Goal: Transaction & Acquisition: Purchase product/service

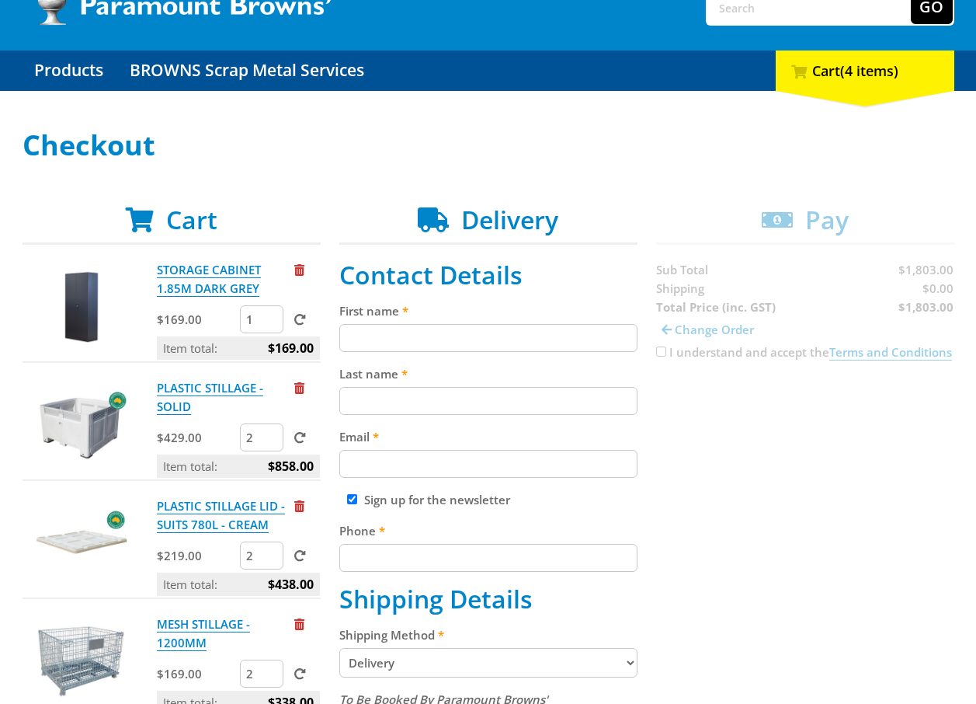
scroll to position [311, 0]
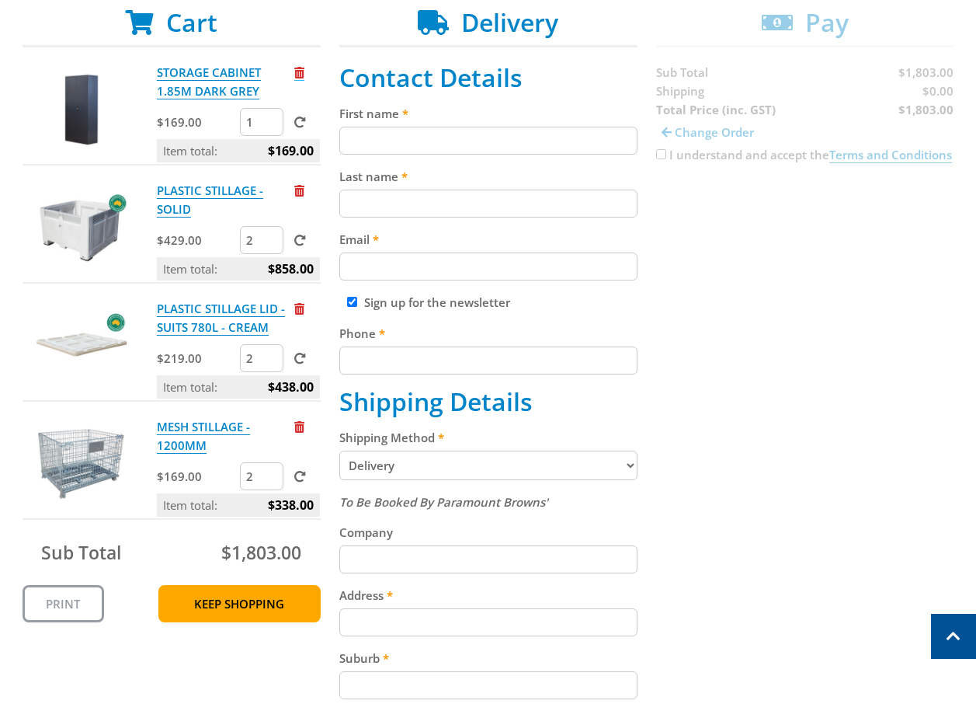
click at [301, 73] on span "Remove from cart" at bounding box center [299, 73] width 10 height 12
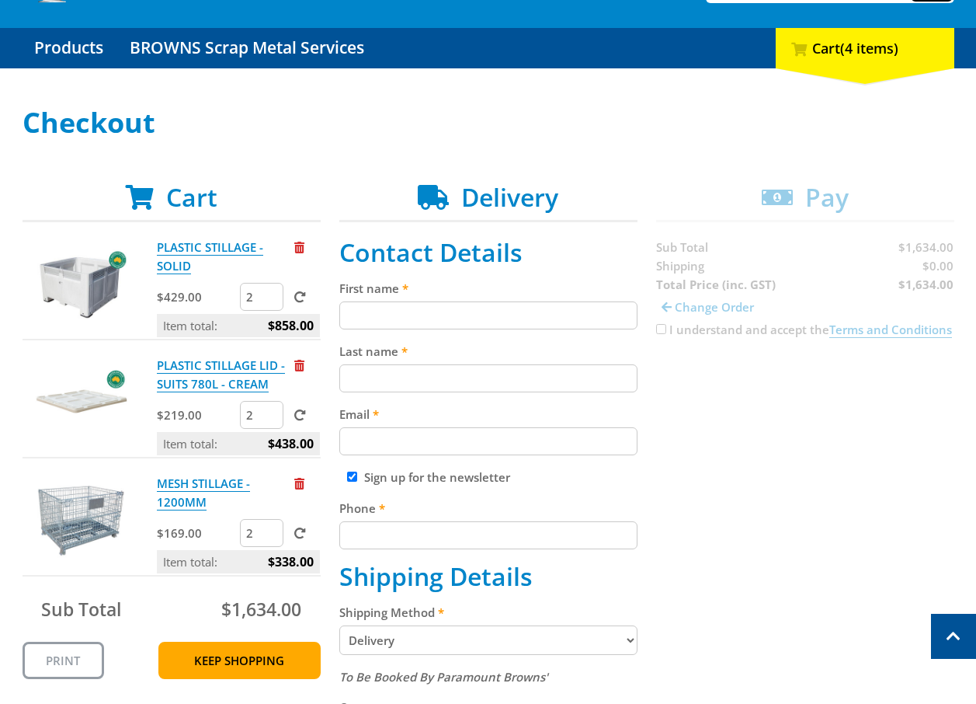
scroll to position [0, 0]
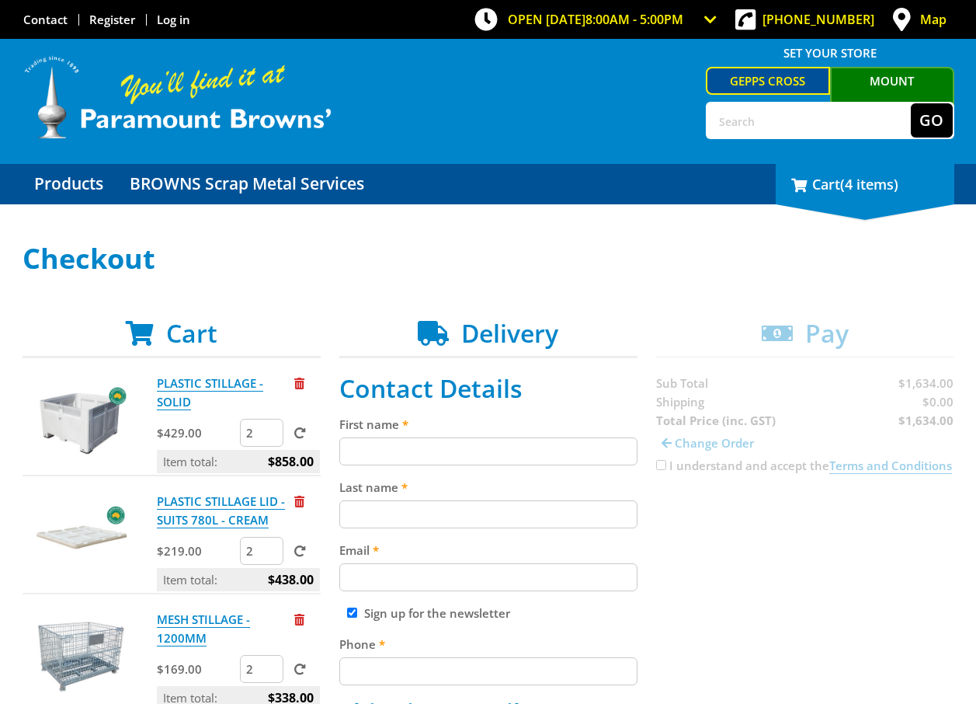
click at [816, 204] on div "4 Cart (4 items)" at bounding box center [865, 184] width 179 height 40
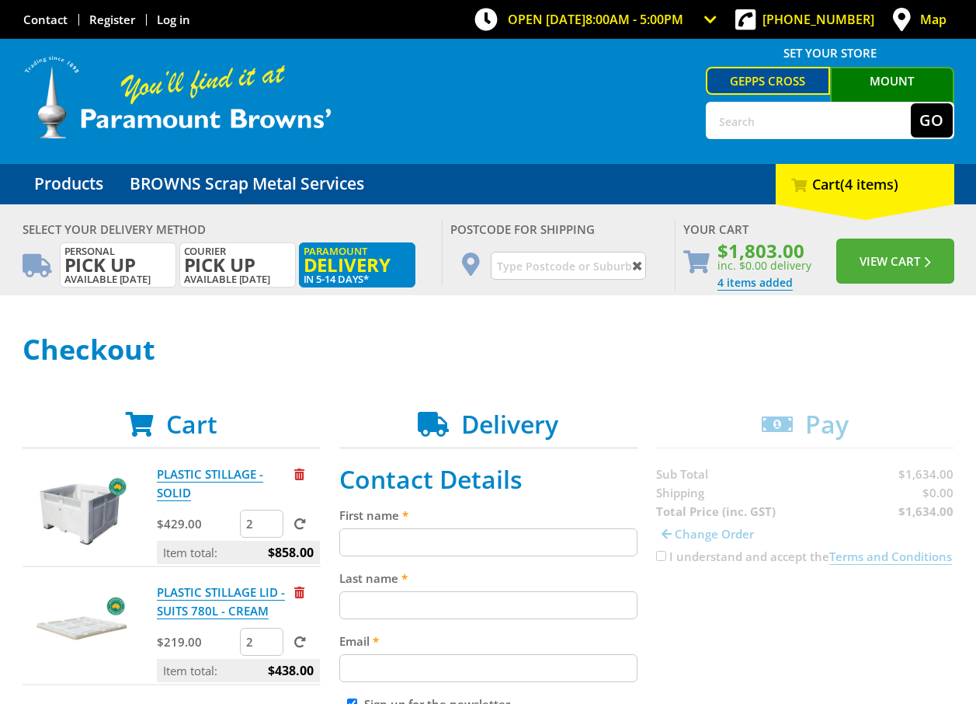
click at [552, 256] on input "text" at bounding box center [568, 266] width 155 height 28
type input "5"
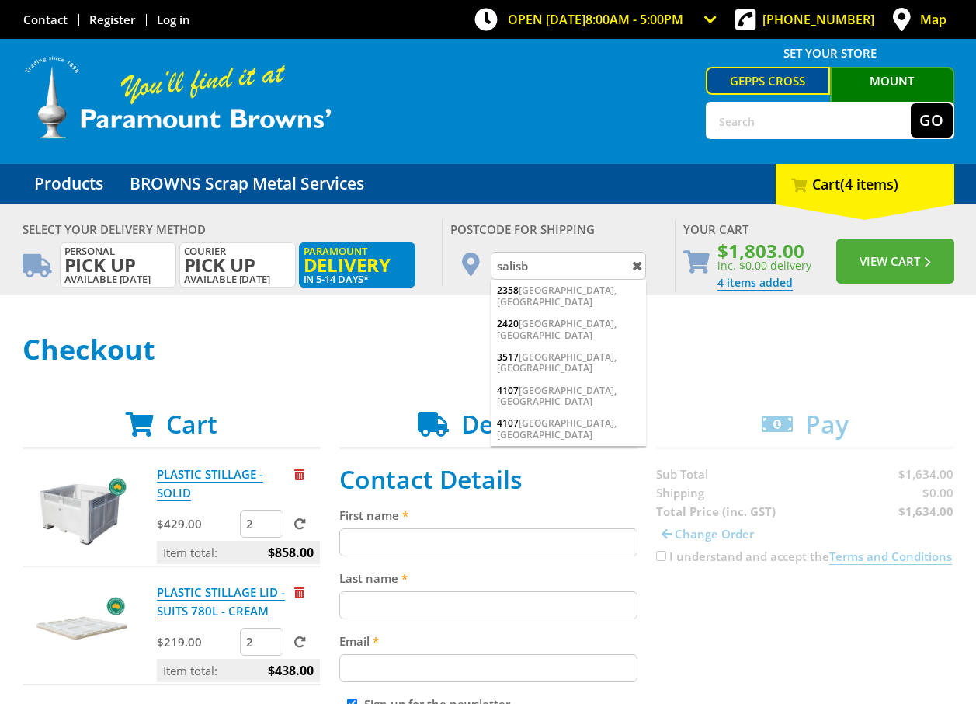
type input "salisb"
click at [639, 262] on span at bounding box center [637, 266] width 18 height 21
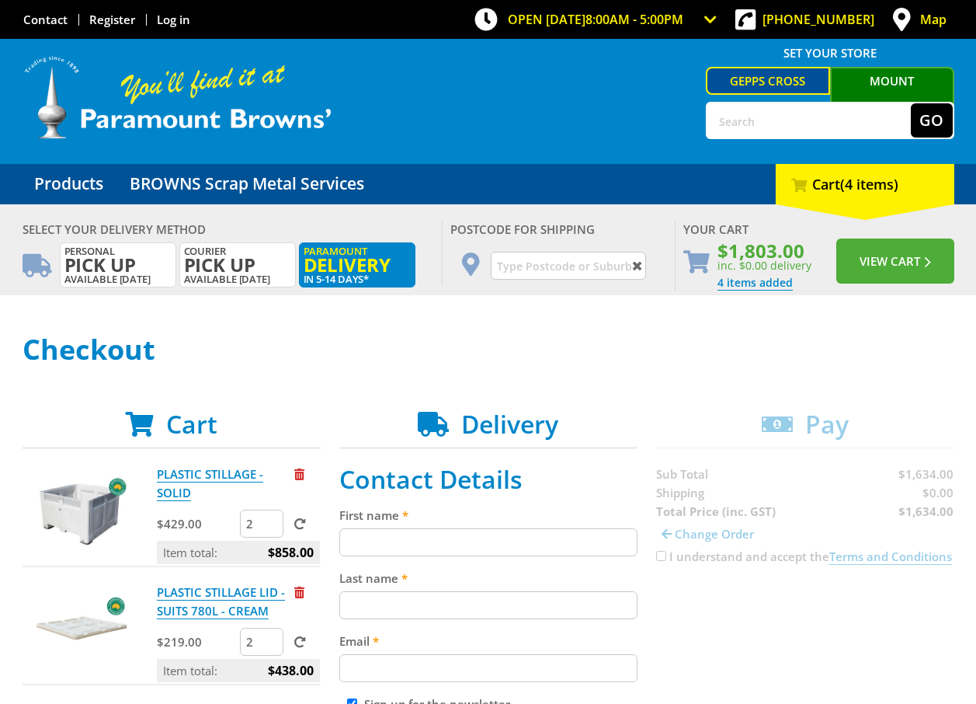
click at [609, 263] on input "text" at bounding box center [568, 266] width 155 height 28
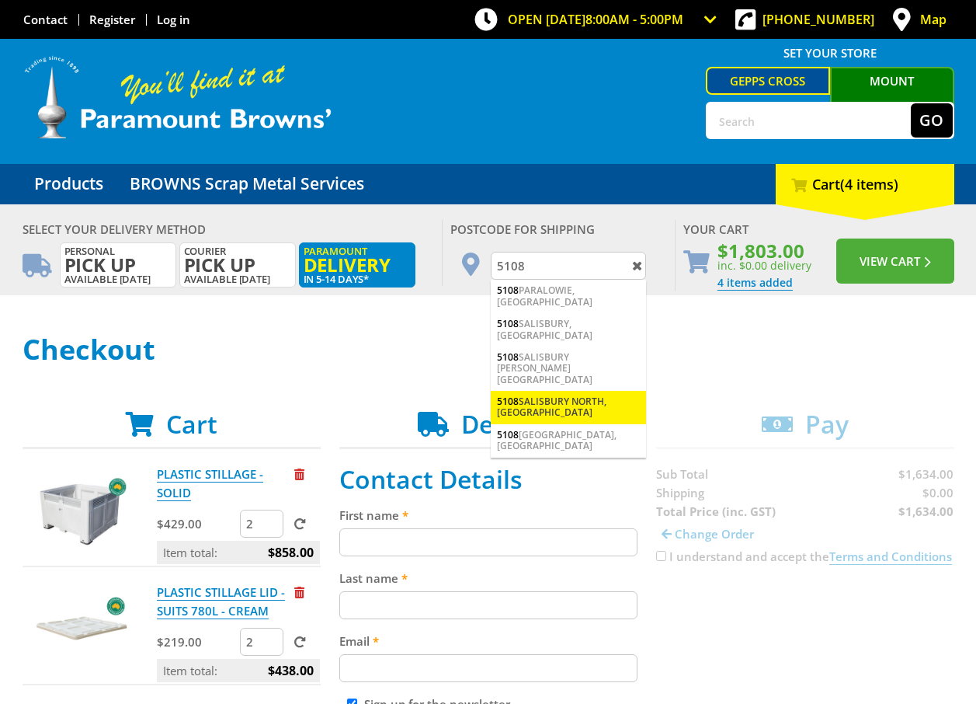
type input "5108"
click at [595, 391] on div "[STREET_ADDRESS]" at bounding box center [568, 407] width 155 height 33
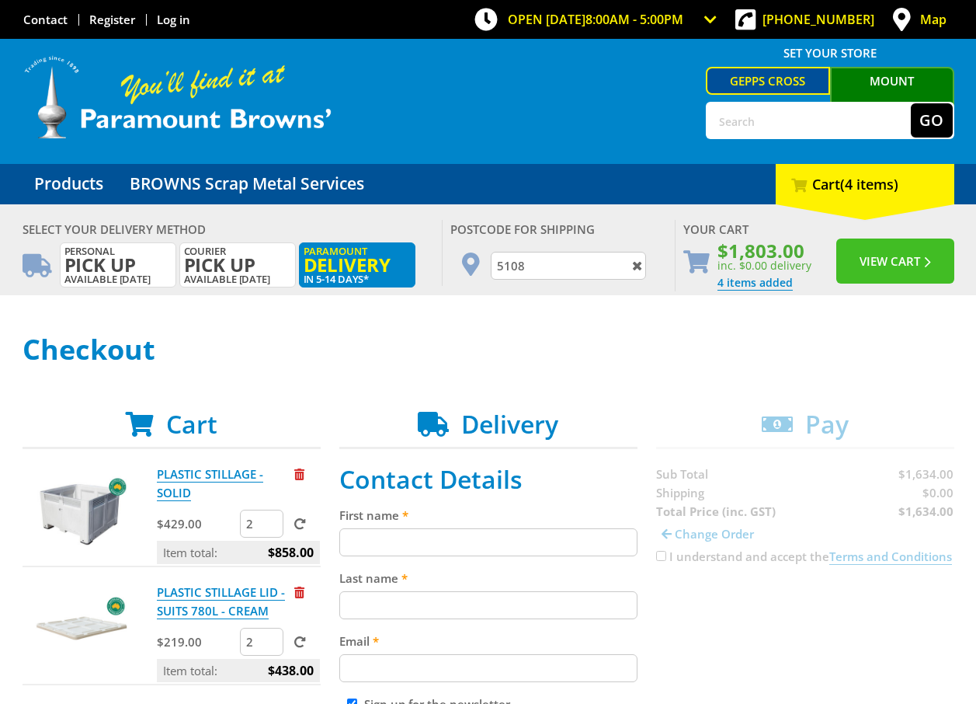
click at [885, 260] on button "View Cart" at bounding box center [896, 260] width 118 height 45
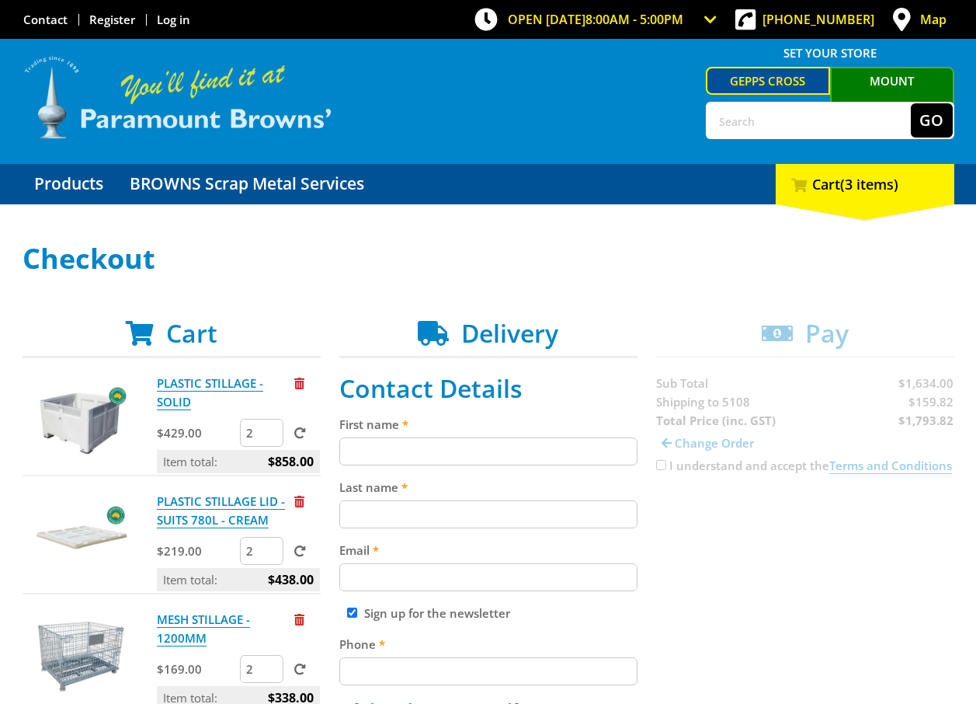
click at [253, 117] on img at bounding box center [178, 97] width 311 height 86
